Goal: Find specific page/section: Find specific page/section

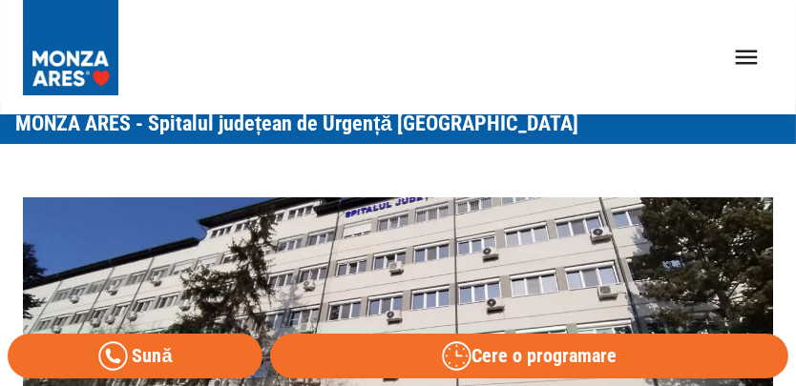
scroll to position [153, 0]
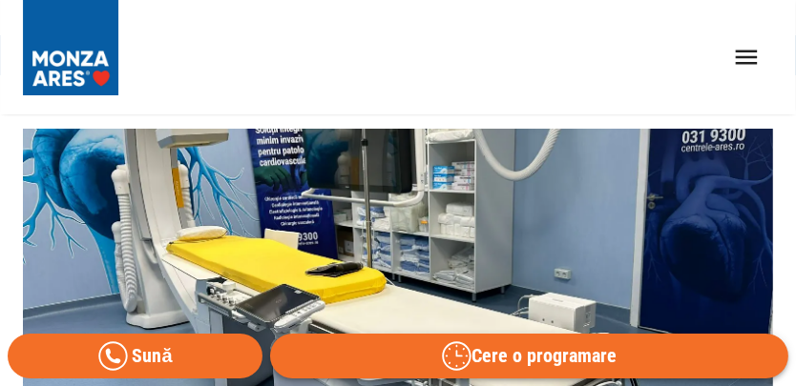
click at [538, 363] on button "Cere o programare" at bounding box center [529, 356] width 518 height 45
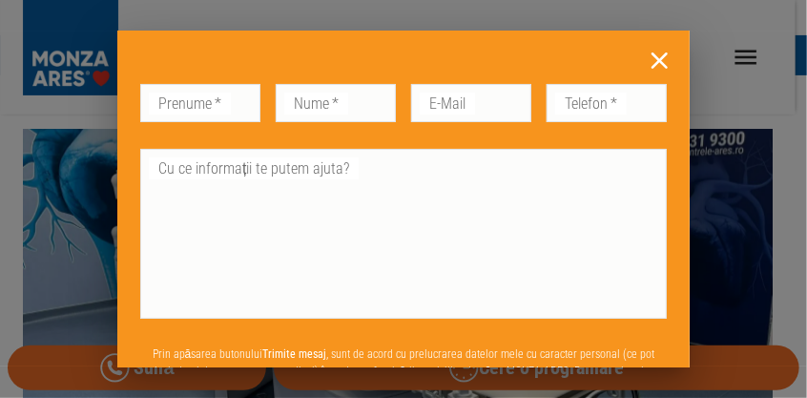
click at [652, 59] on icon at bounding box center [660, 60] width 16 height 16
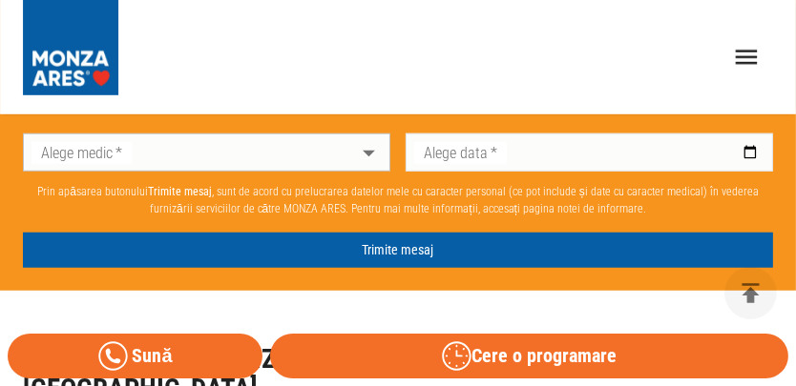
scroll to position [1145, 0]
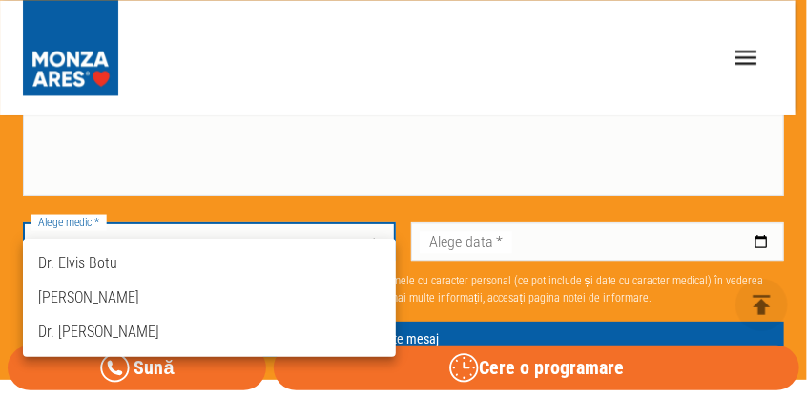
click at [621, 284] on div at bounding box center [403, 199] width 807 height 398
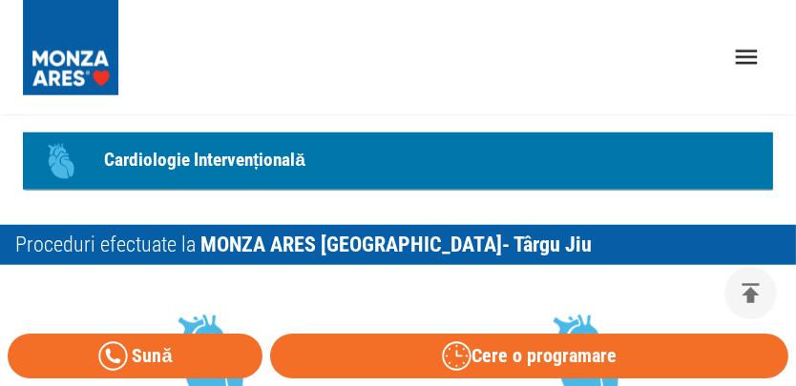
scroll to position [1526, 0]
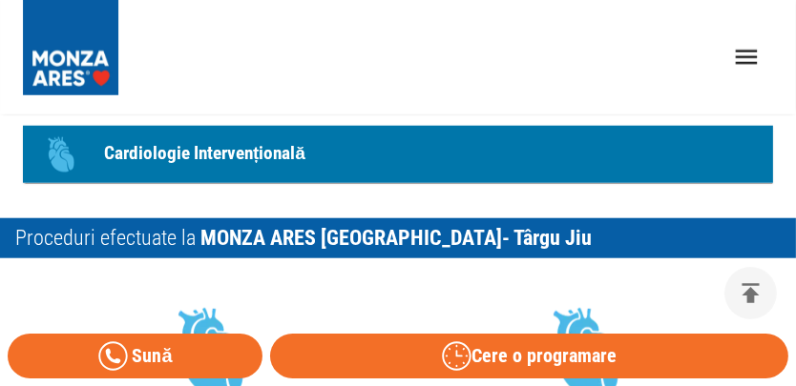
click at [374, 141] on link "Icon Cardiologie Intervențională" at bounding box center [398, 154] width 750 height 57
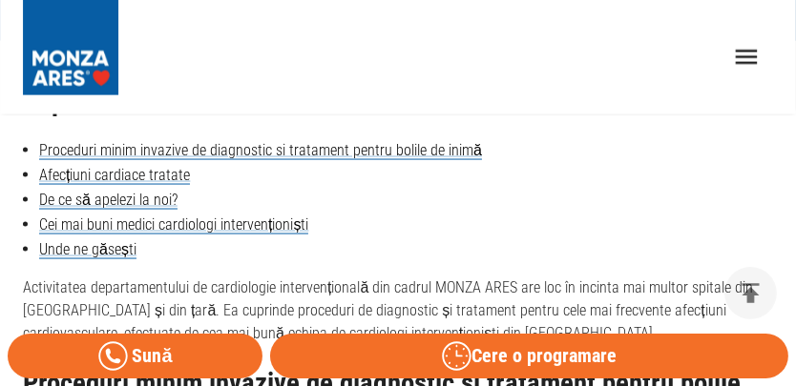
scroll to position [2566, 0]
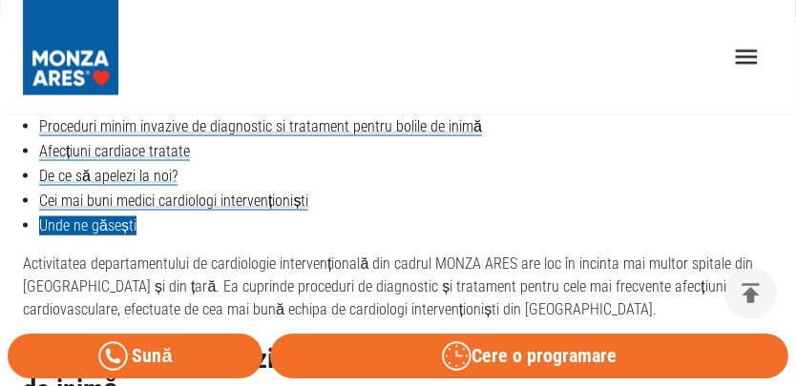
click at [125, 217] on link "Unde ne găsești" at bounding box center [87, 226] width 97 height 19
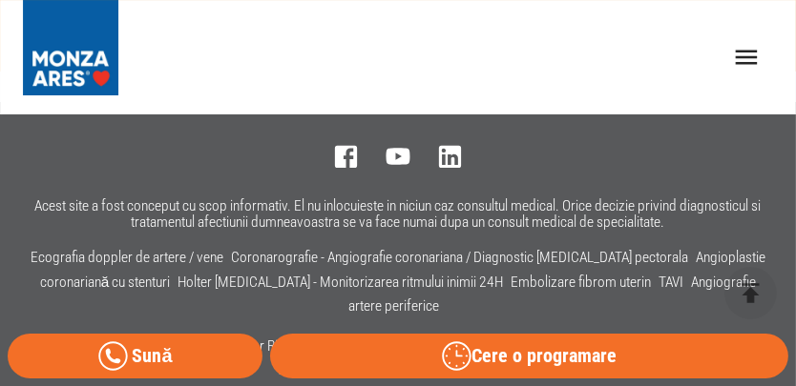
scroll to position [5957, 0]
